Goal: Task Accomplishment & Management: Manage account settings

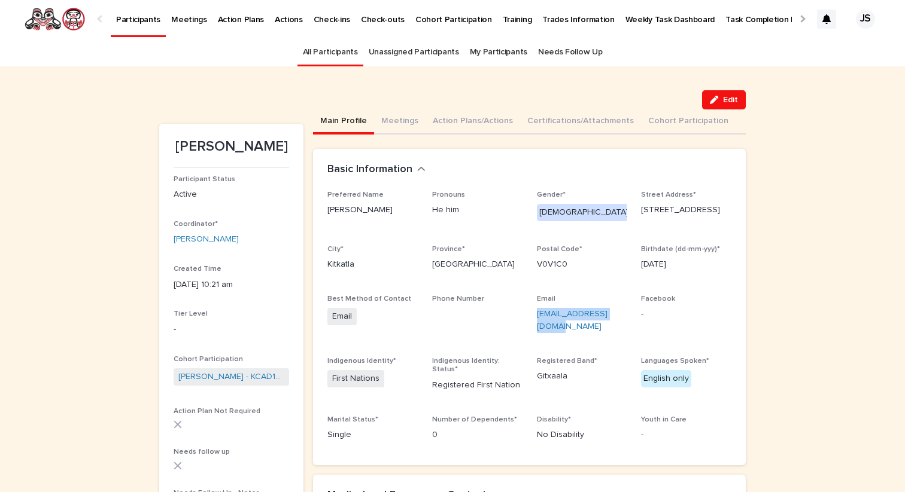
click at [136, 23] on p "Participants" at bounding box center [138, 12] width 44 height 25
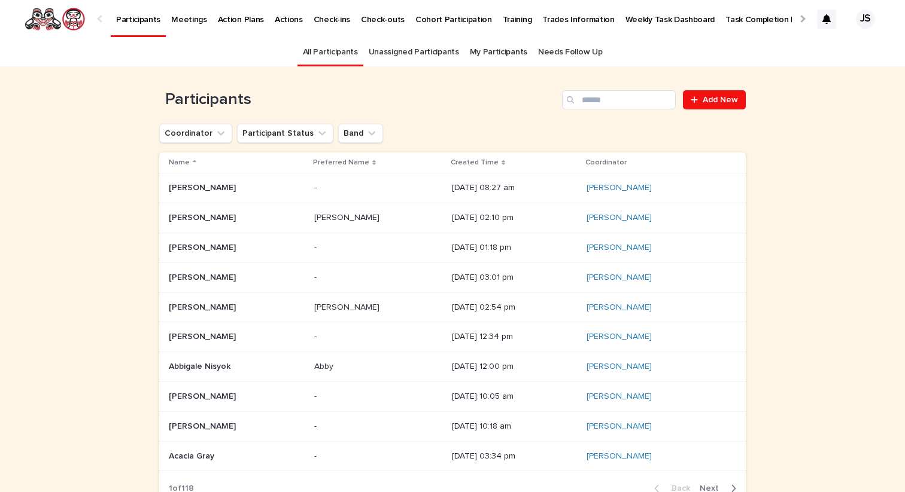
click at [560, 48] on link "Needs Follow Up" at bounding box center [570, 52] width 64 height 28
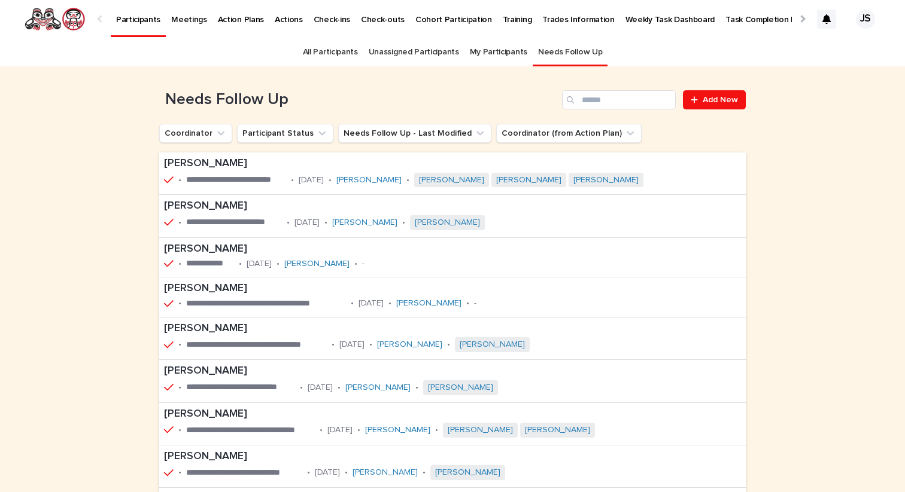
click at [497, 54] on link "My Participants" at bounding box center [498, 52] width 57 height 28
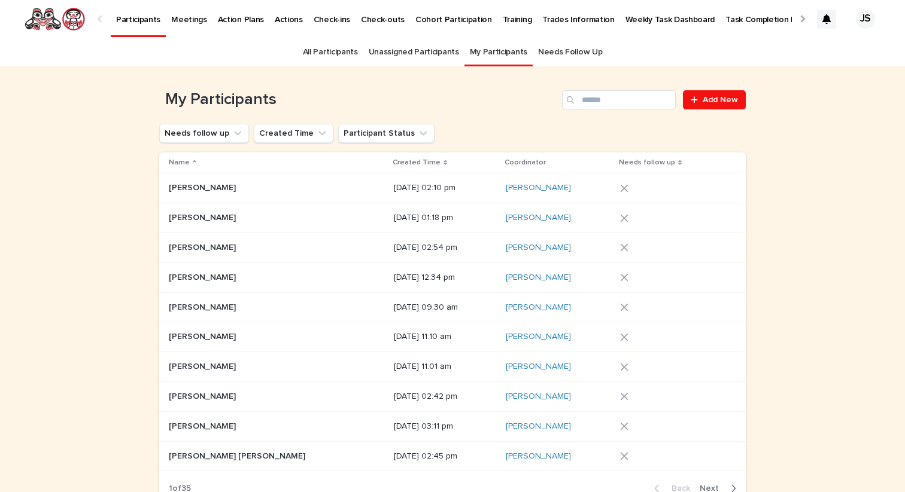
click at [625, 15] on p "Weekly Task Dashboard" at bounding box center [670, 12] width 90 height 25
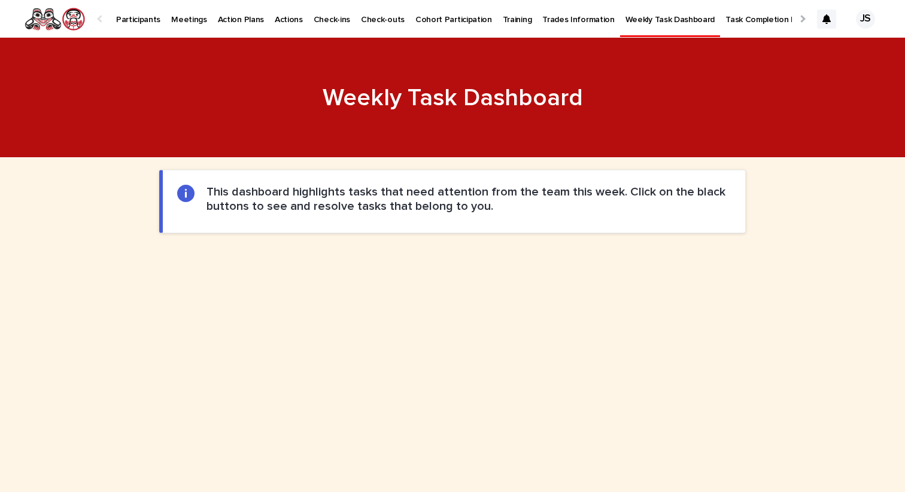
scroll to position [555, 0]
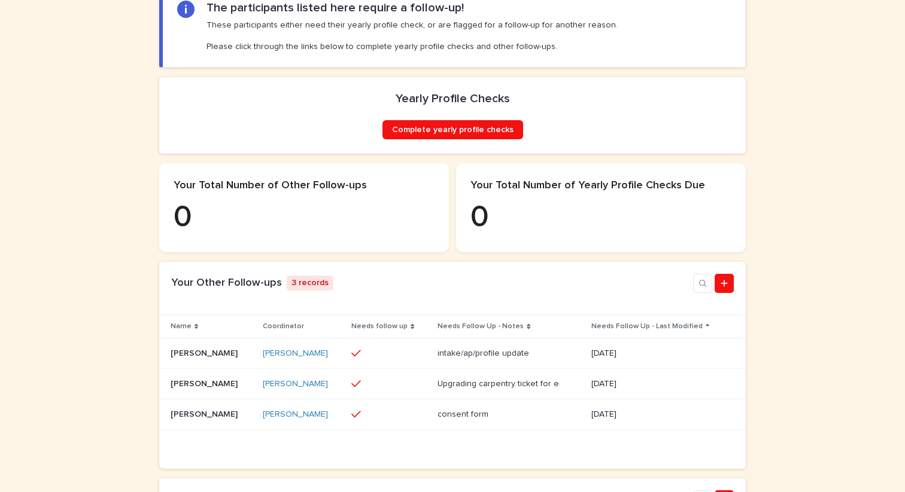
scroll to position [201, 0]
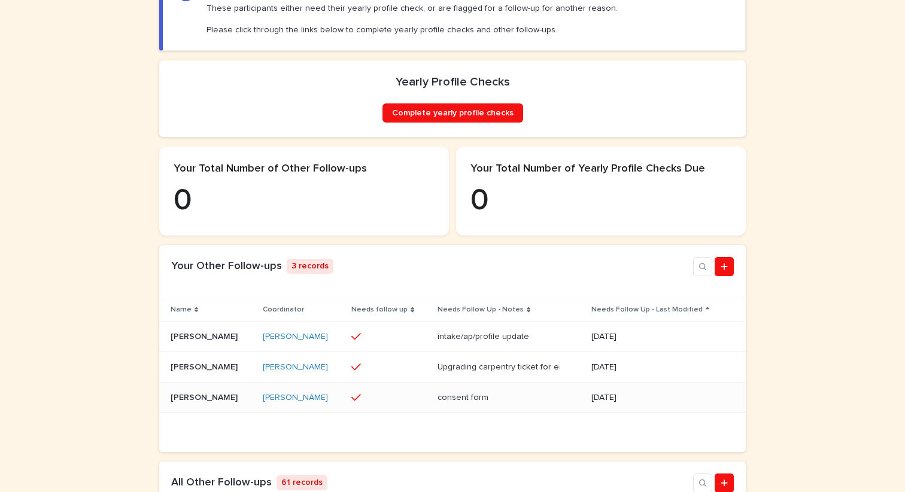
click at [192, 402] on p "[PERSON_NAME]" at bounding box center [205, 397] width 69 height 13
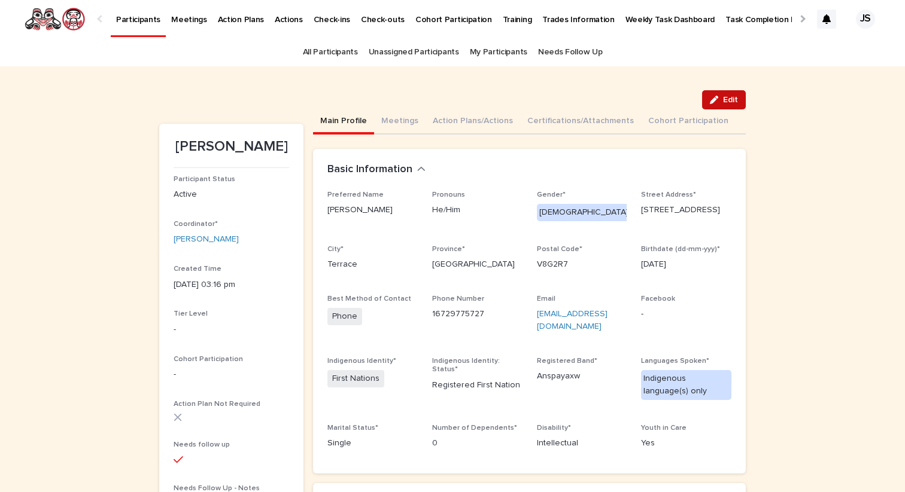
click at [719, 94] on button "Edit" at bounding box center [724, 99] width 44 height 19
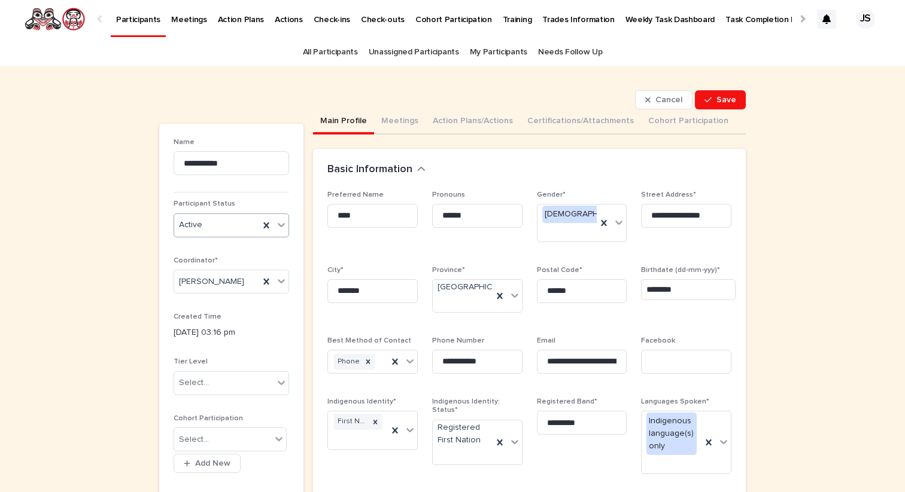
click at [232, 230] on div "Active" at bounding box center [216, 225] width 85 height 20
click at [226, 355] on div "Restricted" at bounding box center [231, 353] width 114 height 21
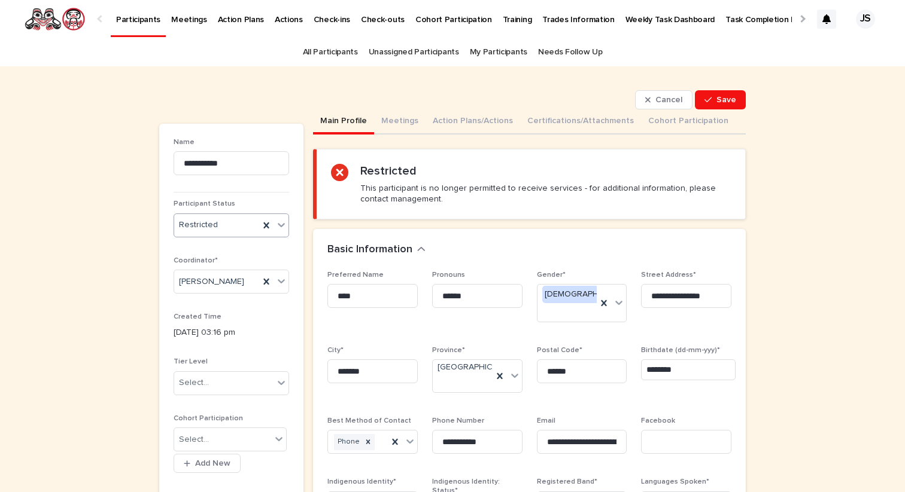
click at [224, 220] on div "Restricted" at bounding box center [216, 225] width 85 height 20
click at [220, 264] on div "Inactive" at bounding box center [231, 269] width 114 height 21
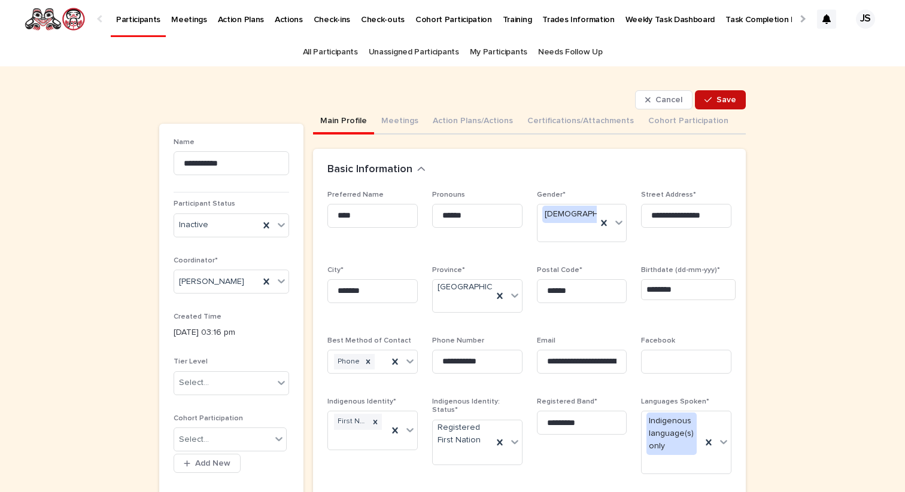
click at [732, 98] on span "Save" at bounding box center [726, 100] width 20 height 8
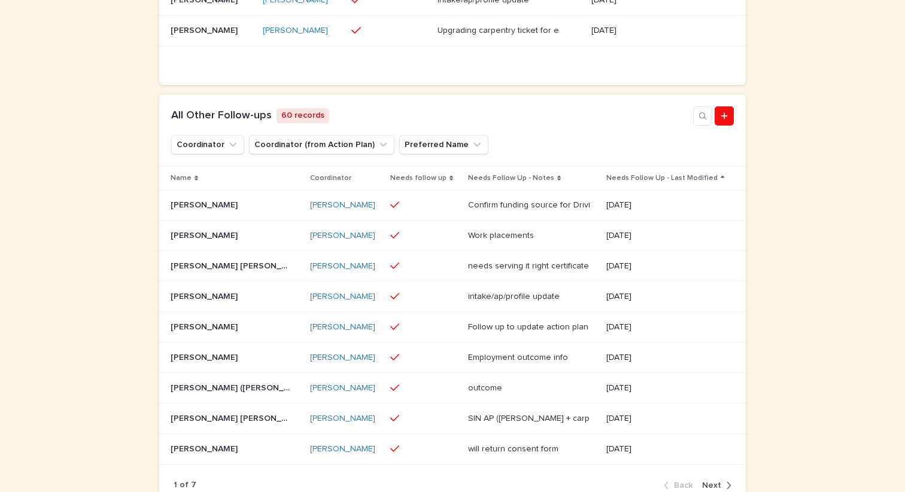
scroll to position [539, 0]
click at [209, 301] on p "Robert Clifford Lincoln" at bounding box center [205, 294] width 69 height 13
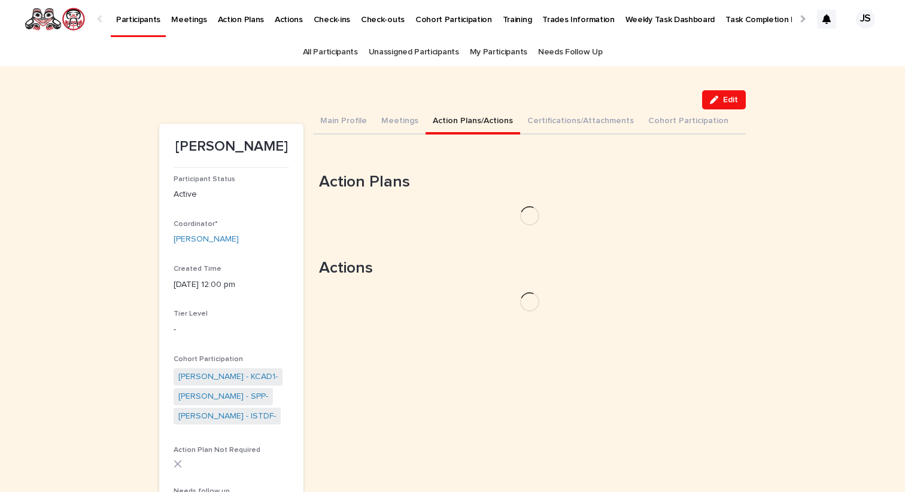
click at [473, 120] on button "Action Plans/Actions" at bounding box center [472, 122] width 95 height 25
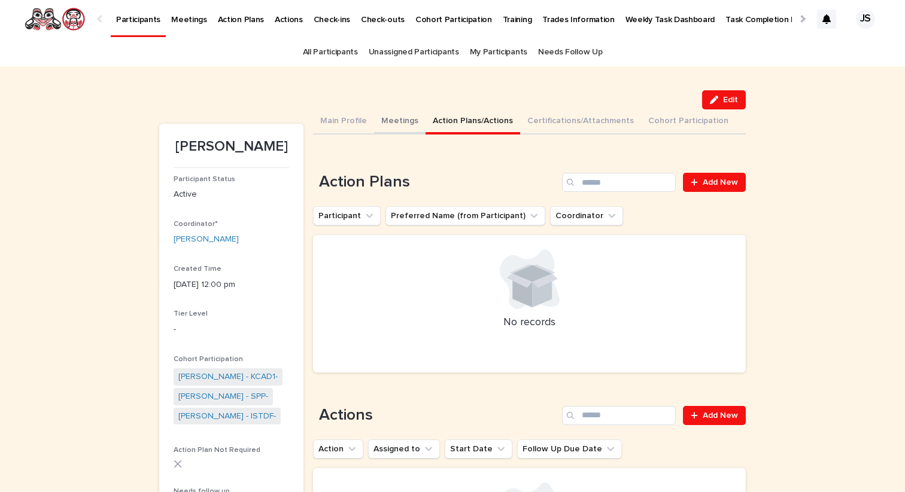
click at [403, 118] on button "Meetings" at bounding box center [399, 122] width 51 height 25
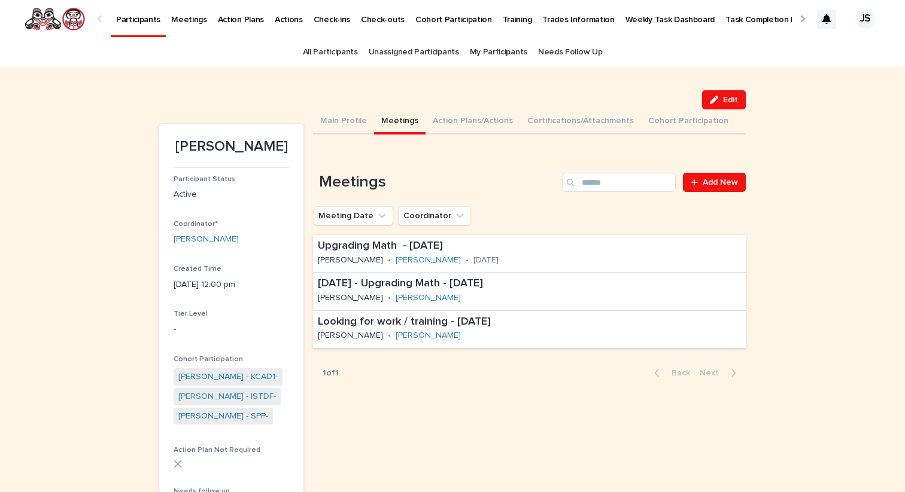
scroll to position [5, 0]
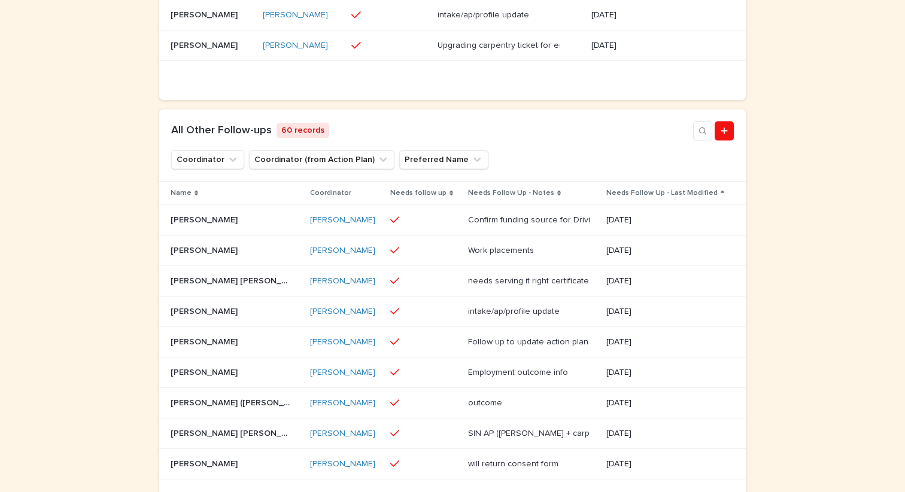
scroll to position [630, 0]
